Goal: Task Accomplishment & Management: Manage account settings

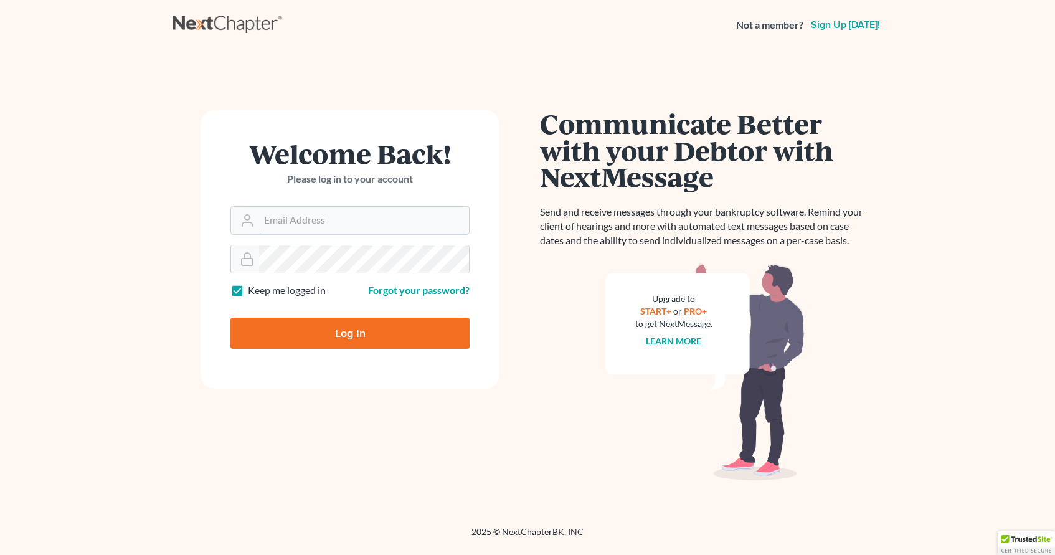
type input "drubin@lawrz.com"
click at [372, 334] on input "Log In" at bounding box center [349, 333] width 239 height 31
type input "Thinking..."
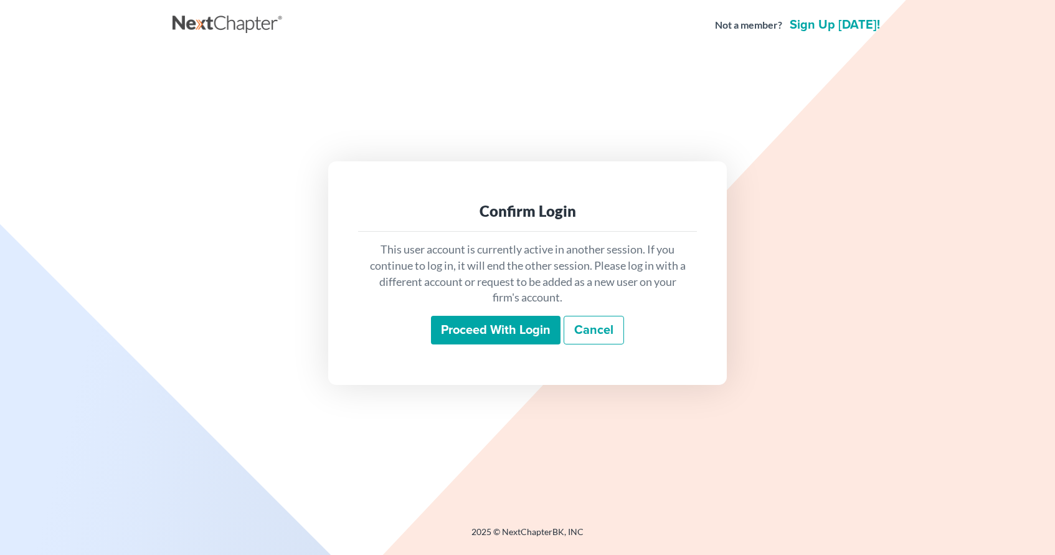
click at [535, 334] on input "Proceed with login" at bounding box center [496, 330] width 130 height 29
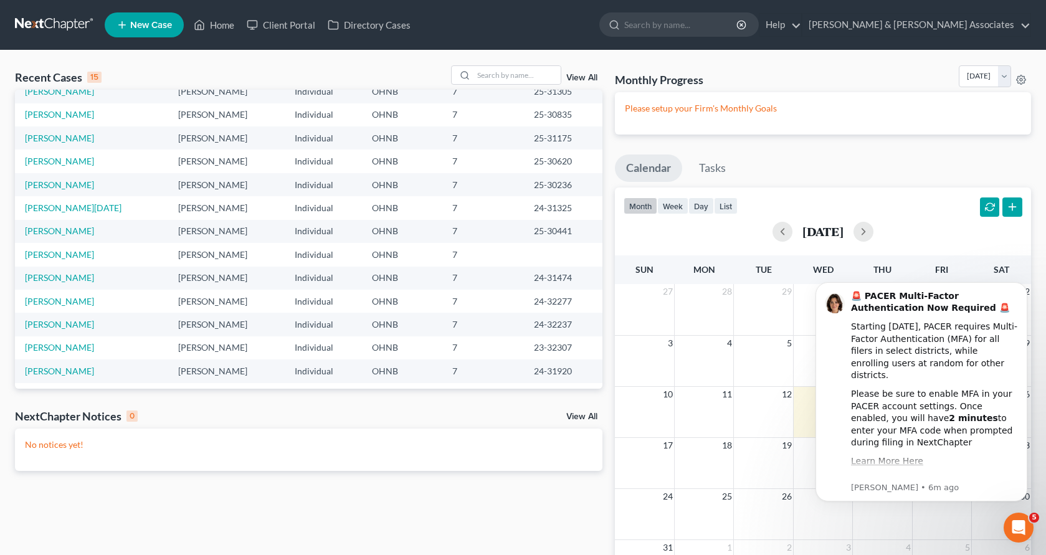
scroll to position [85, 0]
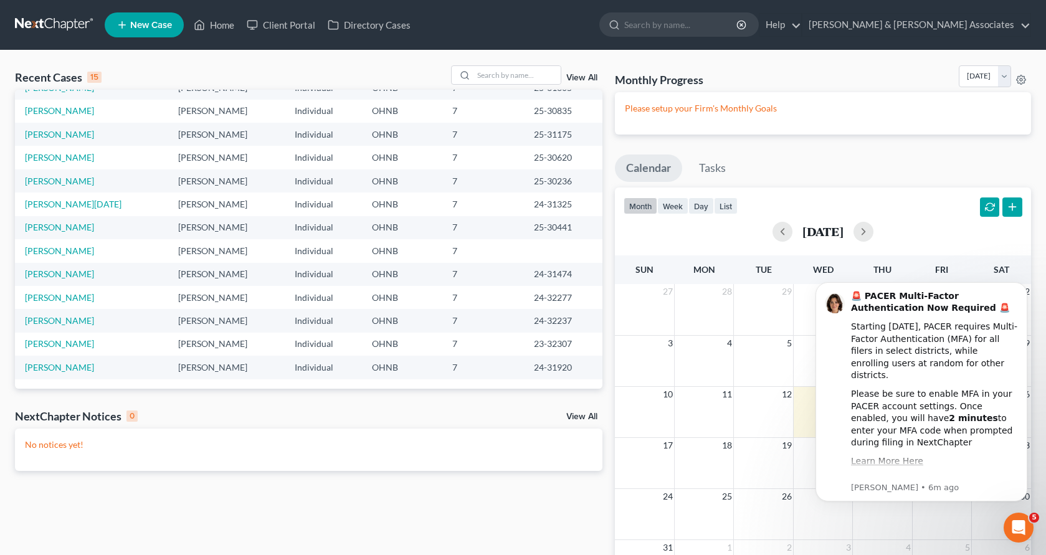
click at [586, 414] on link "View All" at bounding box center [581, 416] width 31 height 9
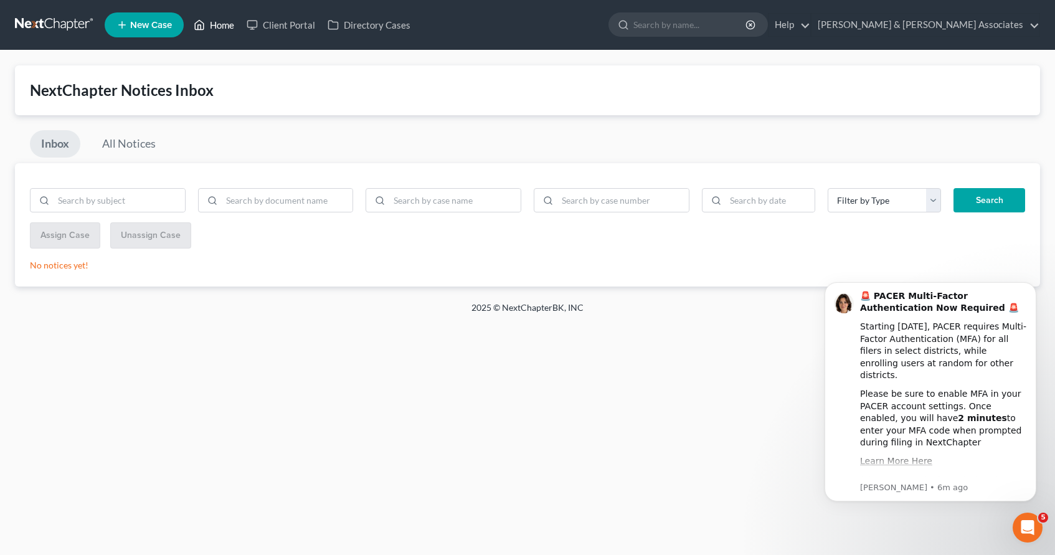
click at [225, 24] on link "Home" at bounding box center [213, 25] width 53 height 22
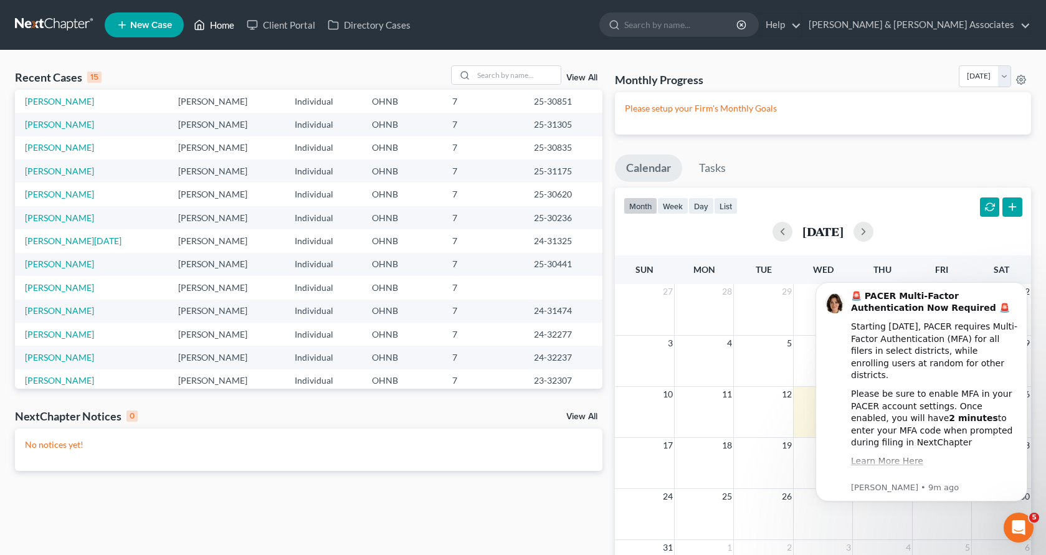
scroll to position [48, 0]
click at [70, 312] on link "[PERSON_NAME]" at bounding box center [59, 311] width 69 height 11
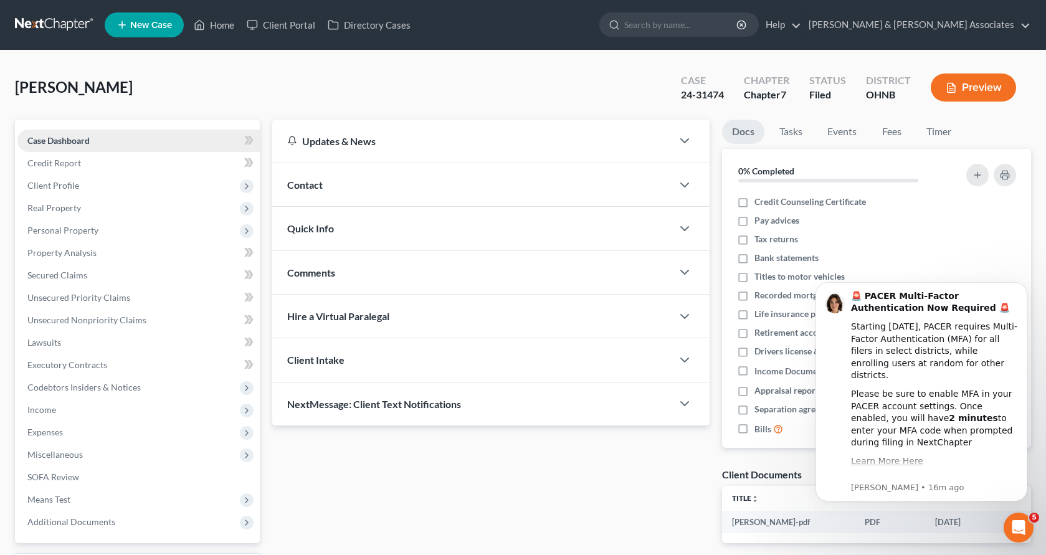
click at [73, 138] on span "Case Dashboard" at bounding box center [58, 140] width 62 height 11
click at [225, 27] on link "Home" at bounding box center [213, 25] width 53 height 22
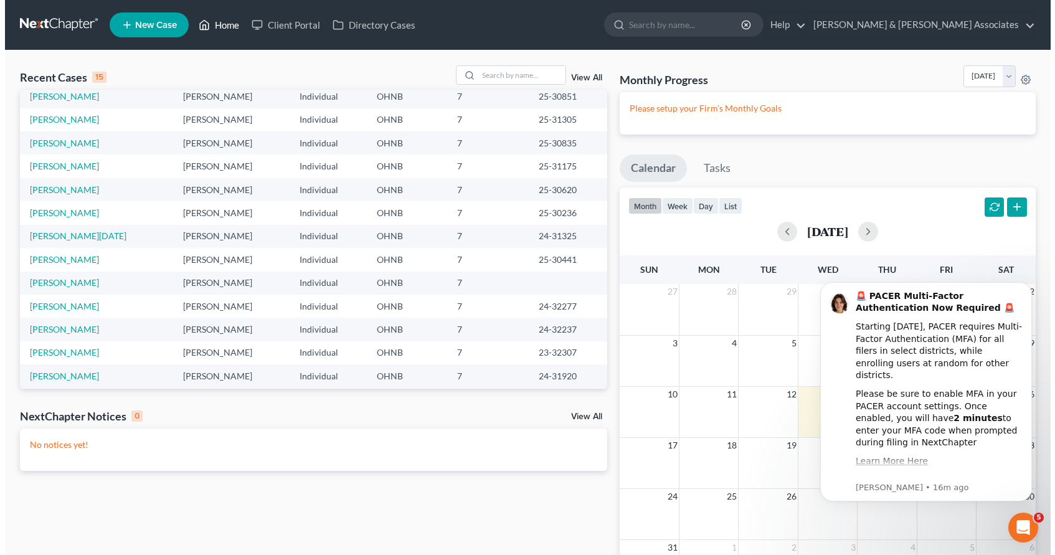
scroll to position [85, 0]
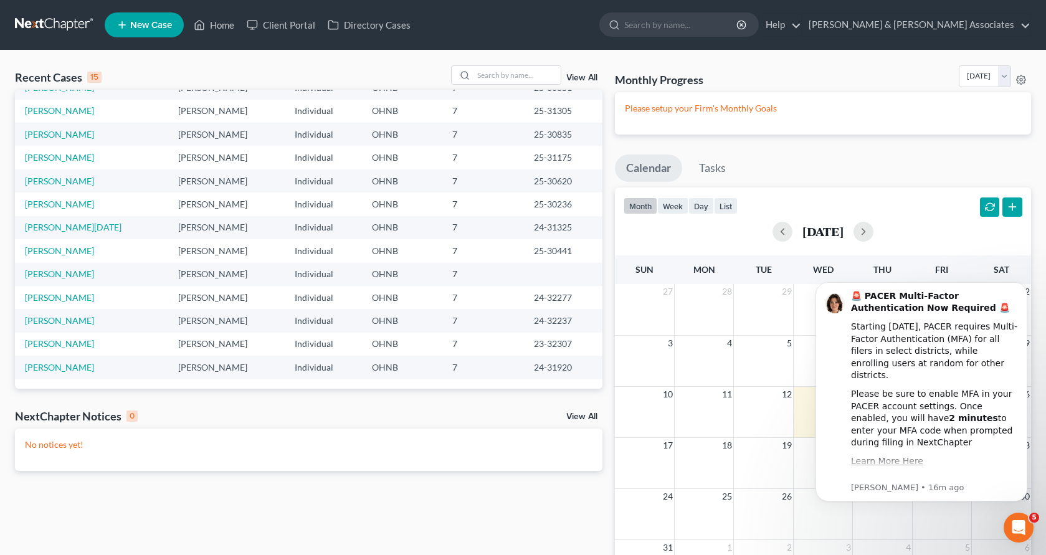
click at [580, 415] on link "View All" at bounding box center [581, 416] width 31 height 9
